Goal: Task Accomplishment & Management: Complete application form

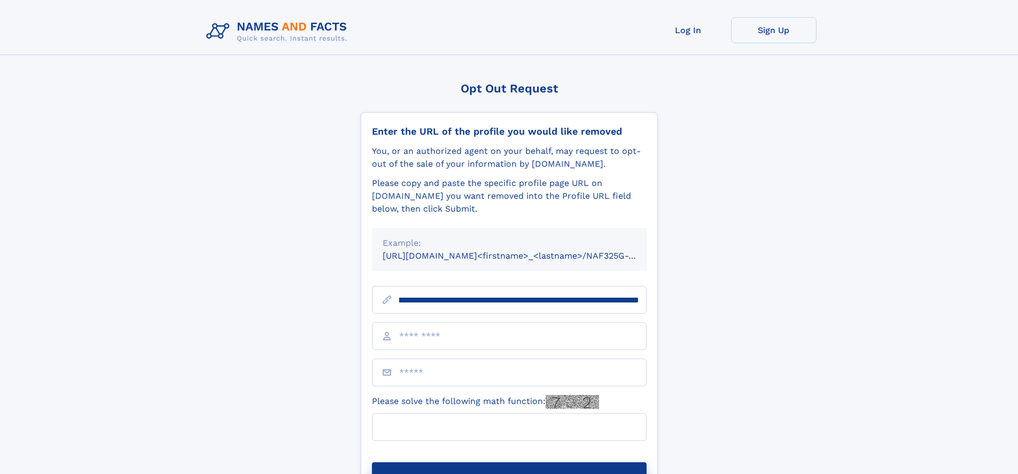
scroll to position [0, 113]
type input "**********"
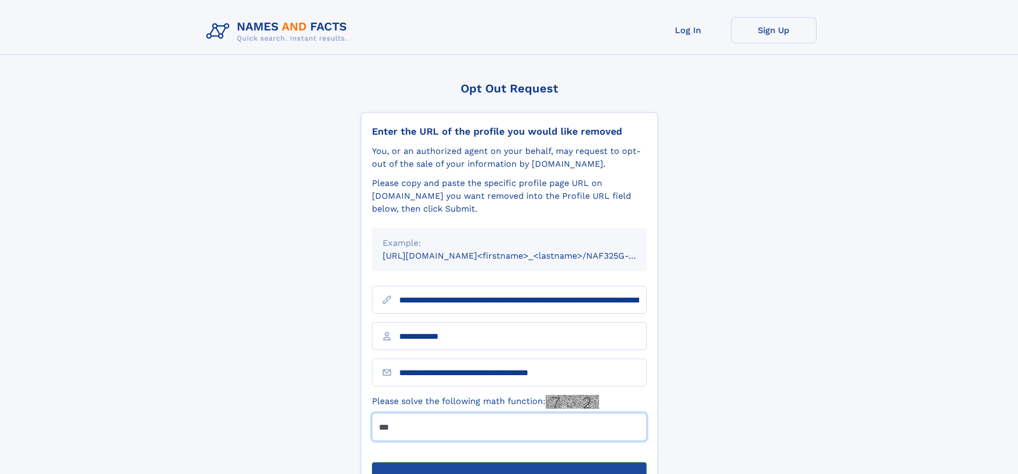
type input "***"
click at [509, 462] on button "Submit Opt Out Request" at bounding box center [509, 479] width 275 height 34
